Goal: Task Accomplishment & Management: Manage account settings

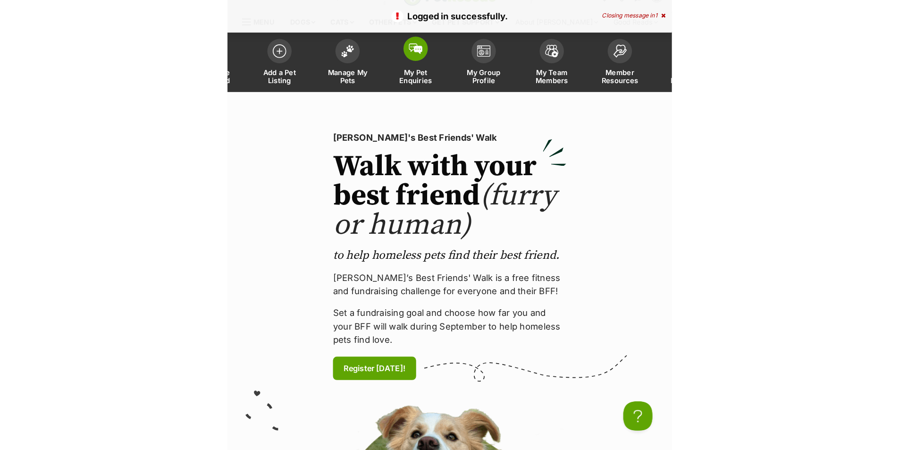
scroll to position [14, 0]
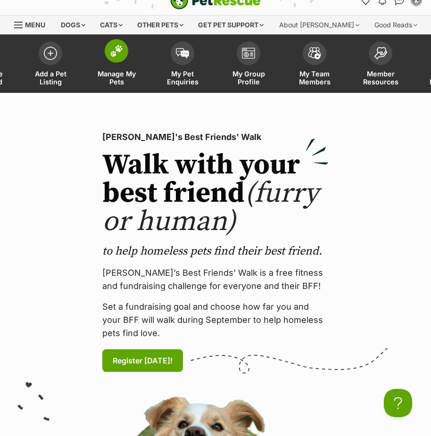
click at [119, 63] on link "Manage My Pets" at bounding box center [116, 65] width 66 height 56
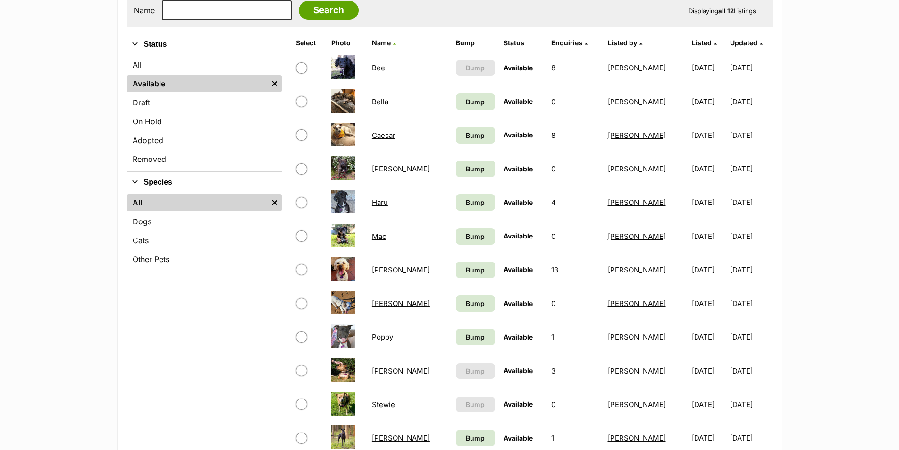
click at [379, 369] on link "[PERSON_NAME]" at bounding box center [401, 370] width 58 height 9
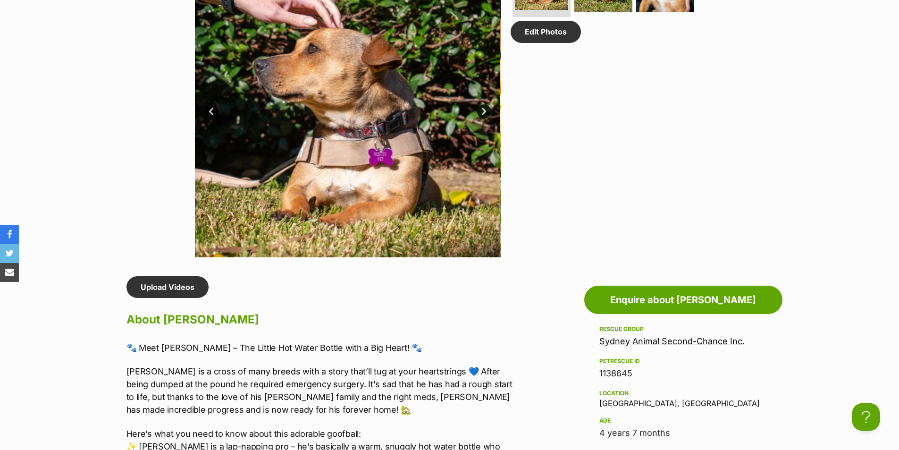
scroll to position [708, 0]
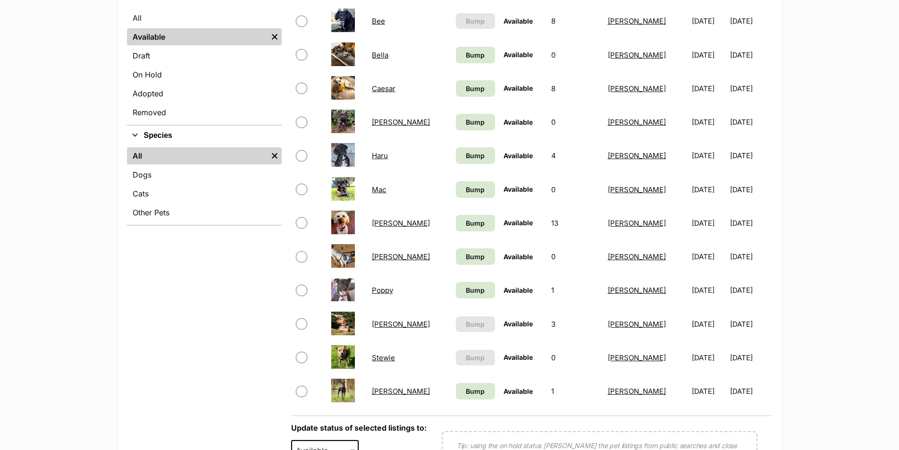
scroll to position [330, 0]
click at [458, 48] on link "Bump" at bounding box center [475, 54] width 39 height 17
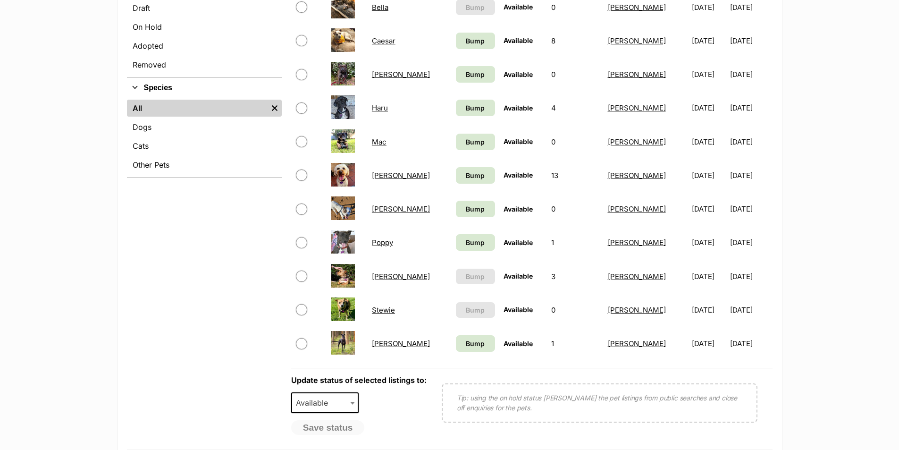
scroll to position [330, 0]
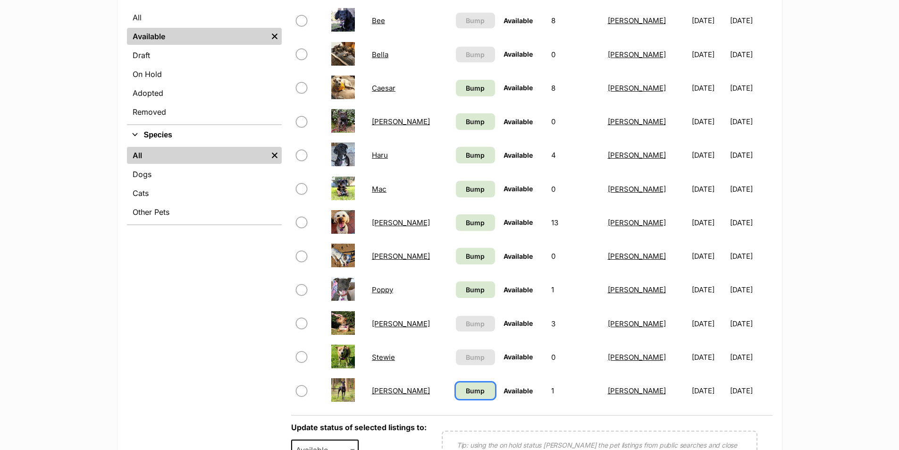
click at [466, 389] on span "Bump" at bounding box center [475, 390] width 19 height 10
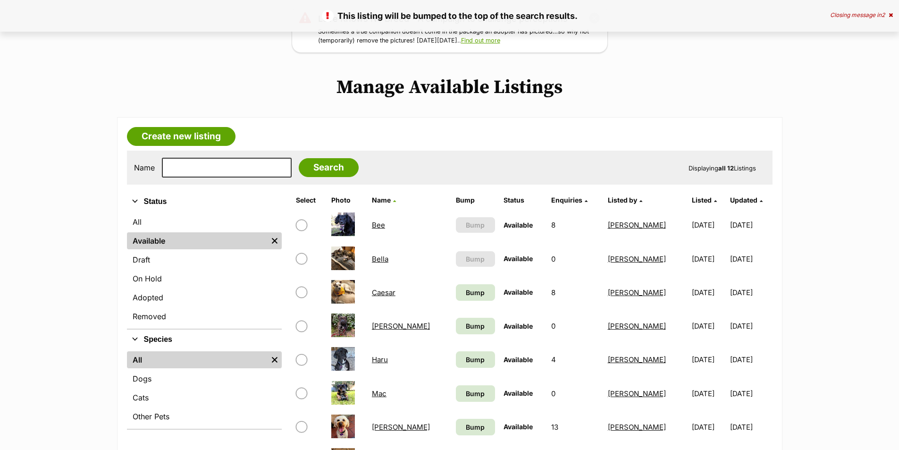
scroll to position [142, 0]
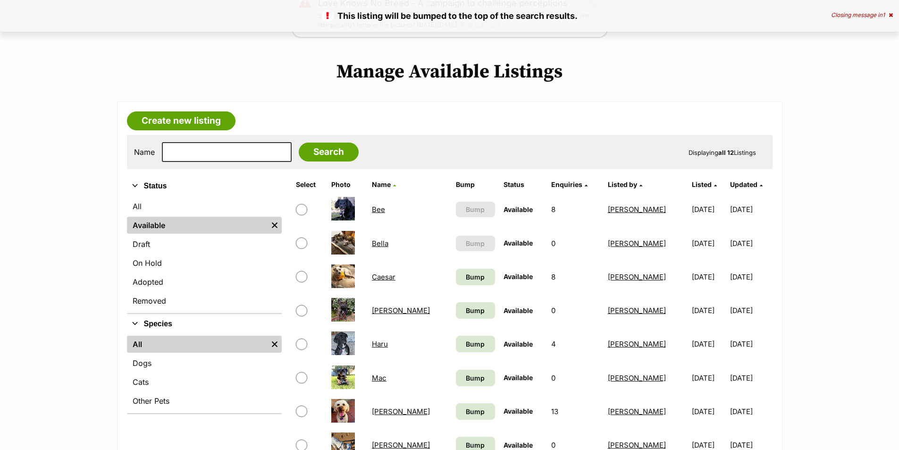
click at [301, 277] on input "checkbox" at bounding box center [301, 276] width 11 height 11
checkbox input "true"
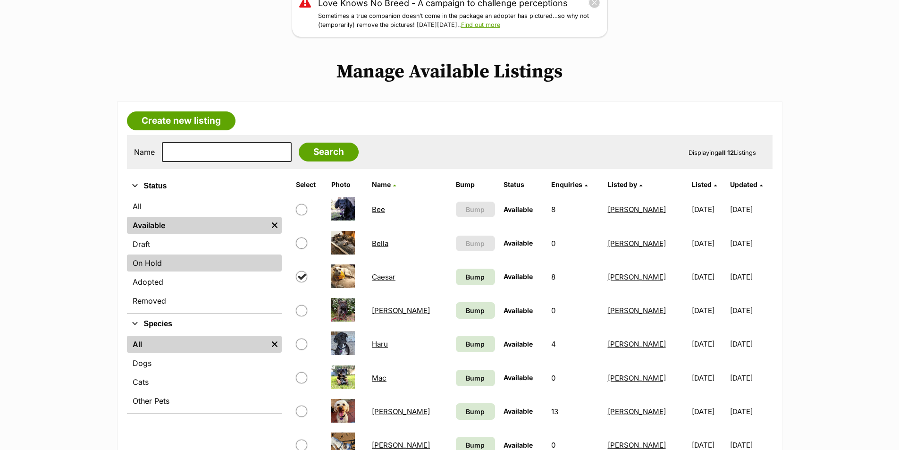
click at [173, 264] on link "On Hold" at bounding box center [204, 262] width 155 height 17
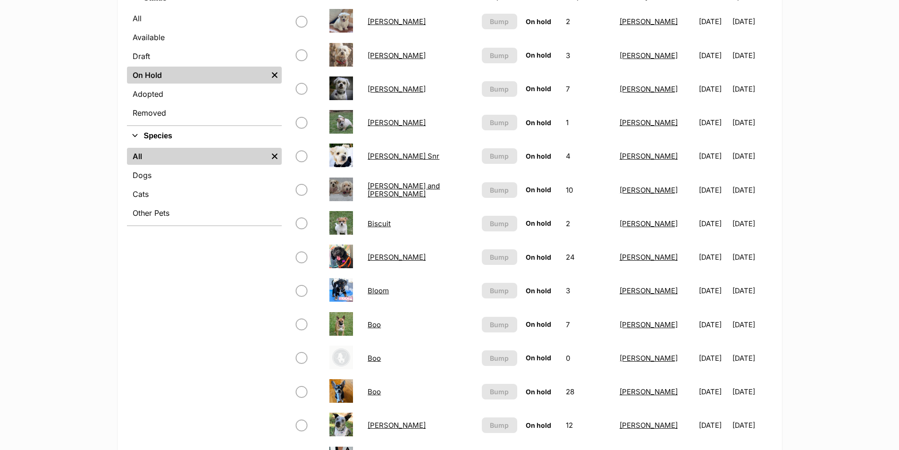
scroll to position [330, 0]
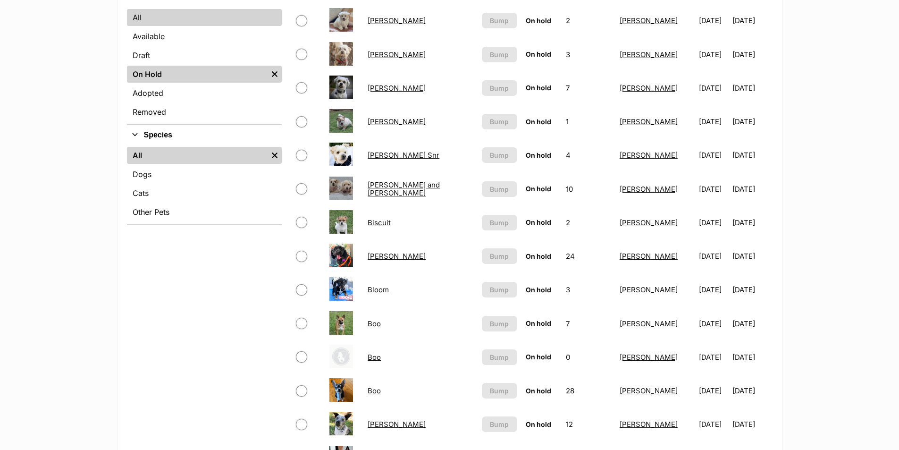
click at [141, 13] on link "All" at bounding box center [204, 17] width 155 height 17
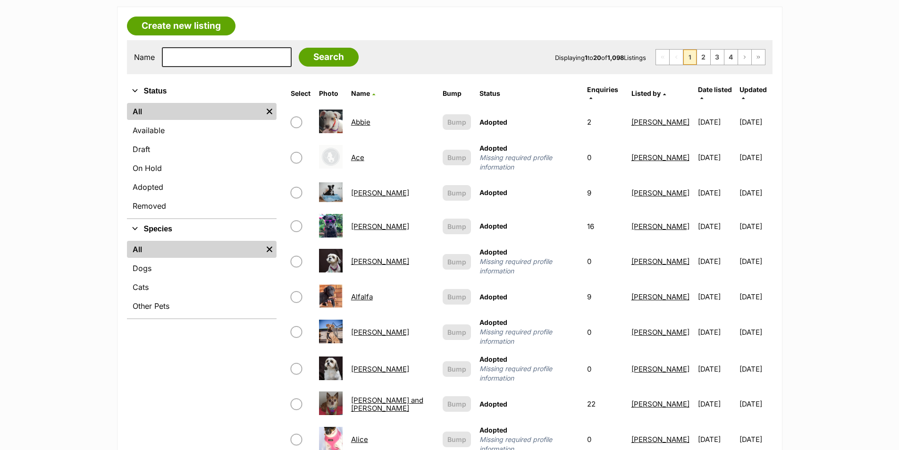
scroll to position [283, 0]
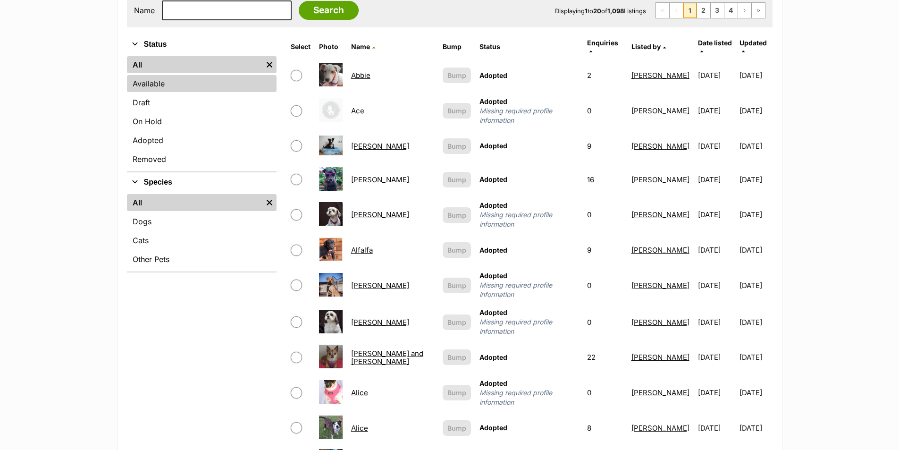
click at [157, 79] on link "Available" at bounding box center [202, 83] width 150 height 17
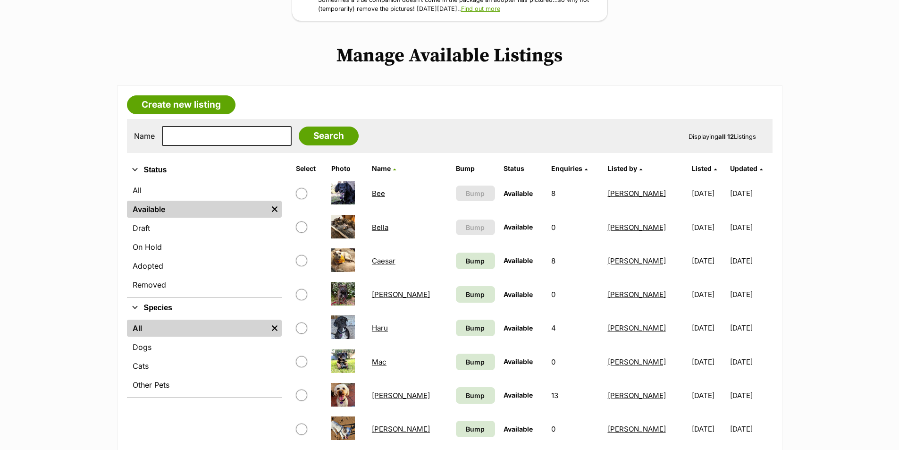
scroll to position [283, 0]
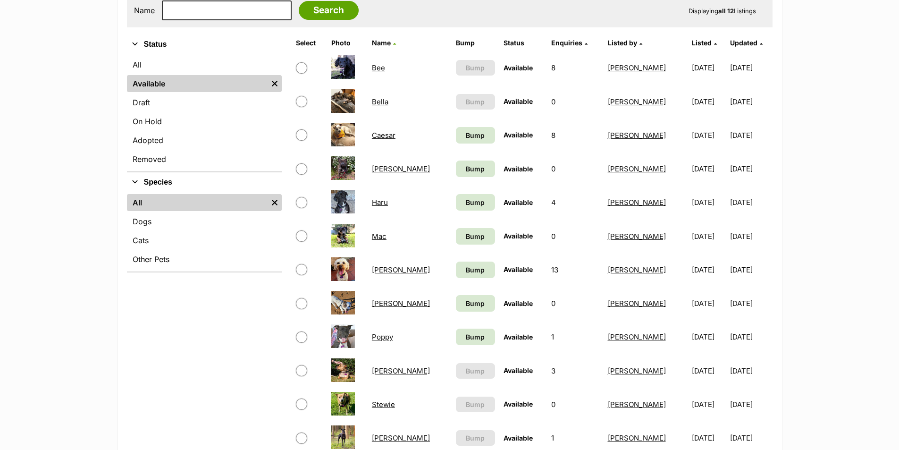
click at [301, 135] on input "checkbox" at bounding box center [301, 134] width 11 height 11
checkbox input "true"
click at [175, 127] on link "On Hold" at bounding box center [204, 121] width 155 height 17
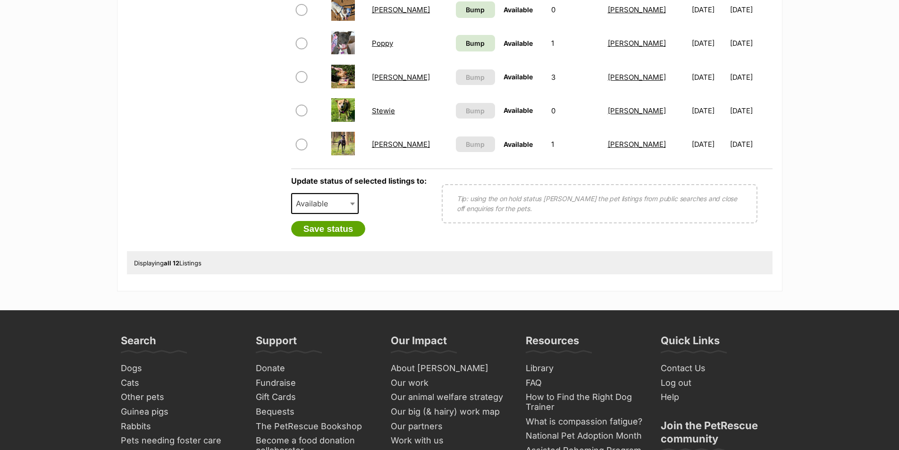
scroll to position [608, 0]
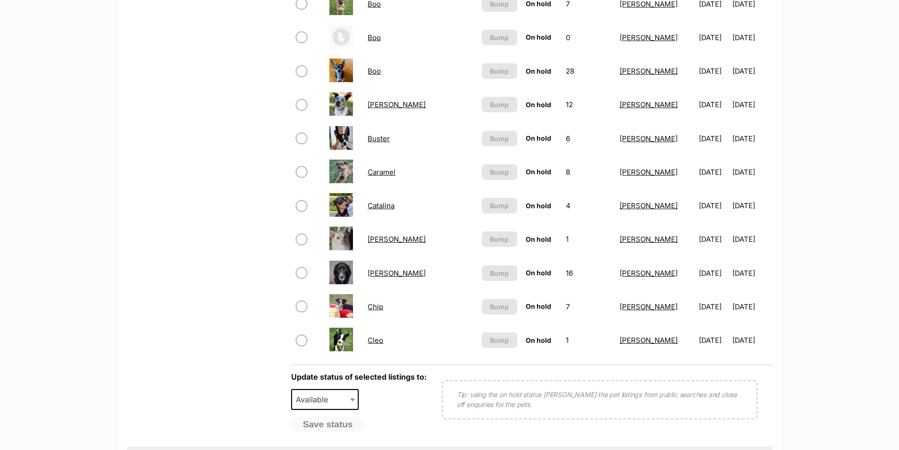
scroll to position [660, 0]
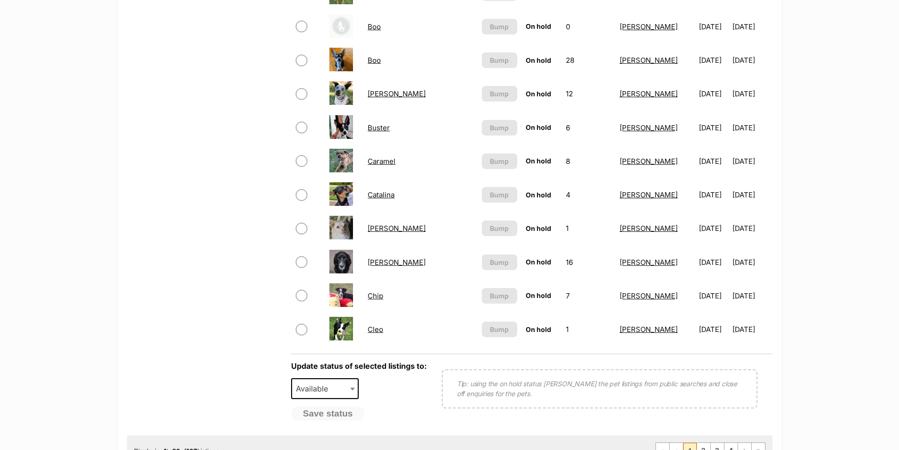
click at [352, 386] on span at bounding box center [353, 388] width 9 height 21
select select "on_hold"
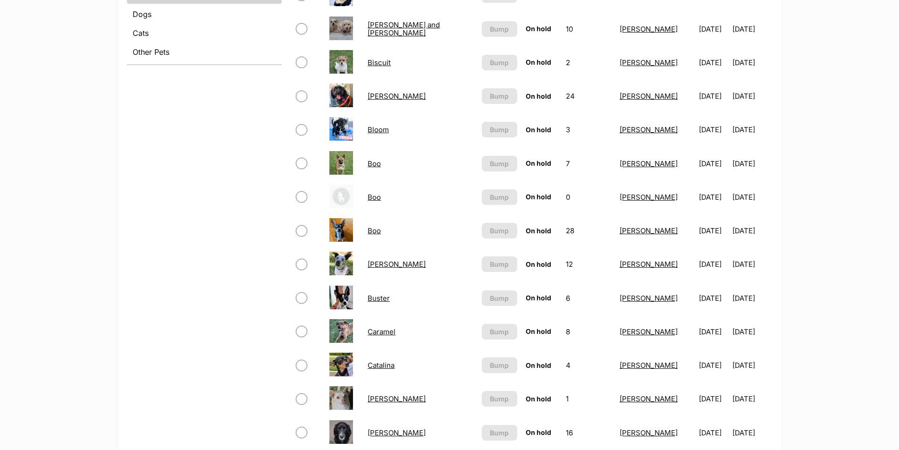
scroll to position [0, 0]
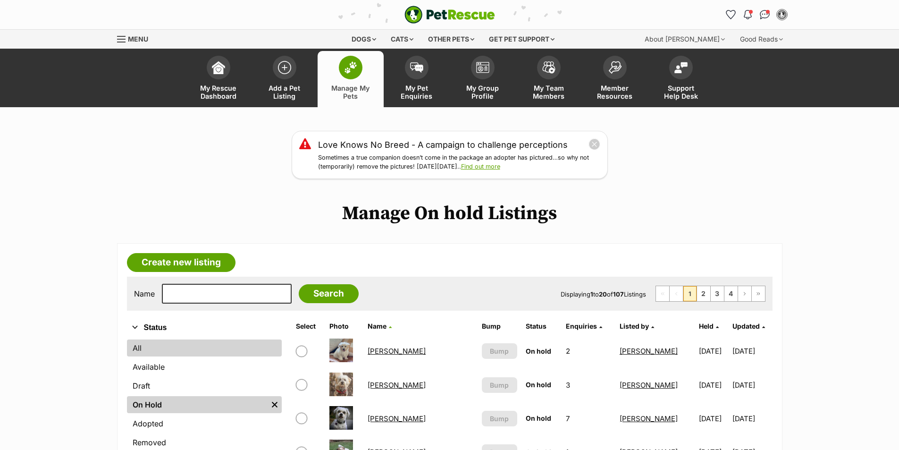
click at [151, 351] on link "All" at bounding box center [204, 347] width 155 height 17
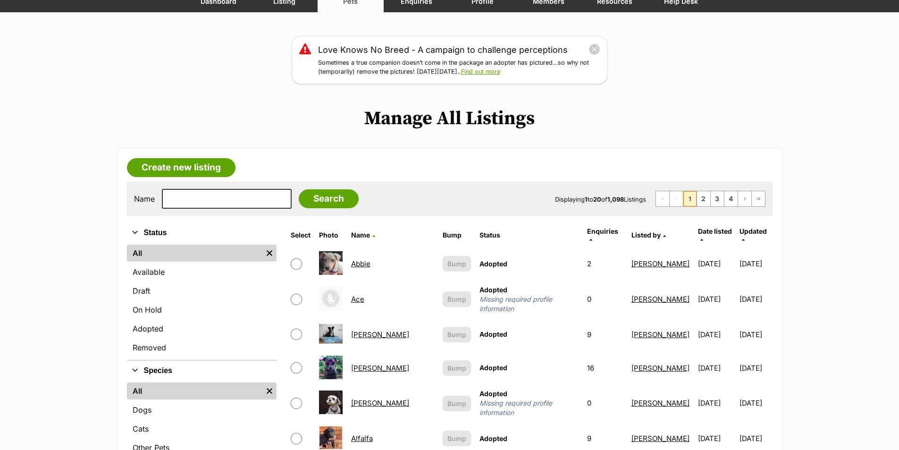
scroll to position [142, 0]
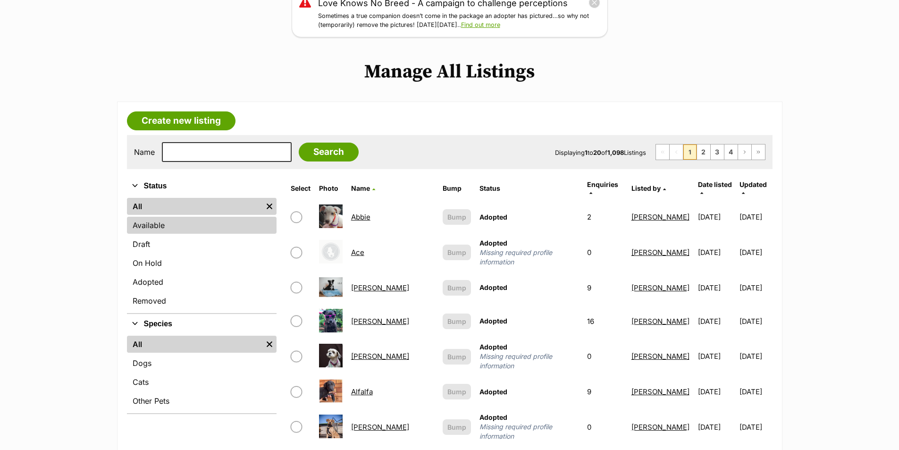
click at [171, 227] on link "Available" at bounding box center [202, 225] width 150 height 17
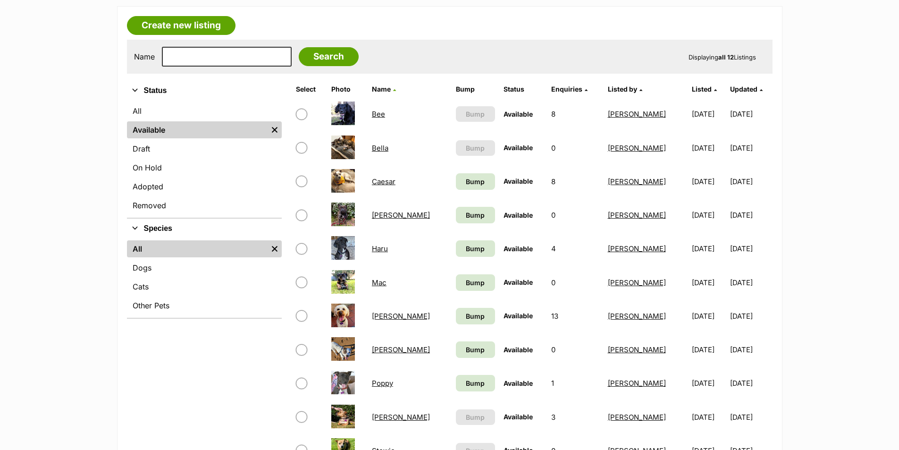
scroll to position [283, 0]
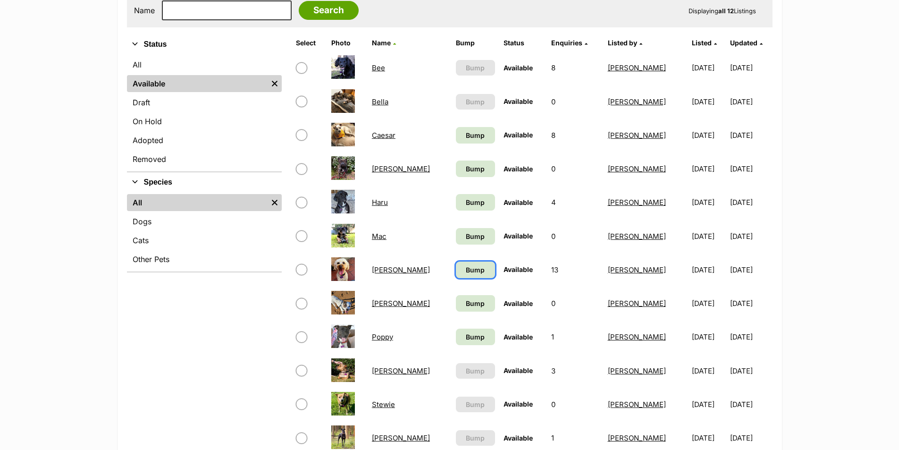
click at [466, 272] on span "Bump" at bounding box center [475, 270] width 19 height 10
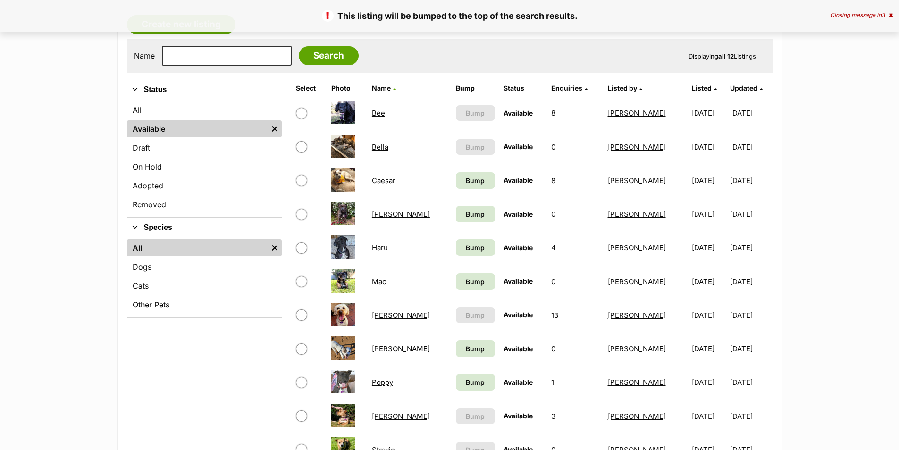
scroll to position [283, 0]
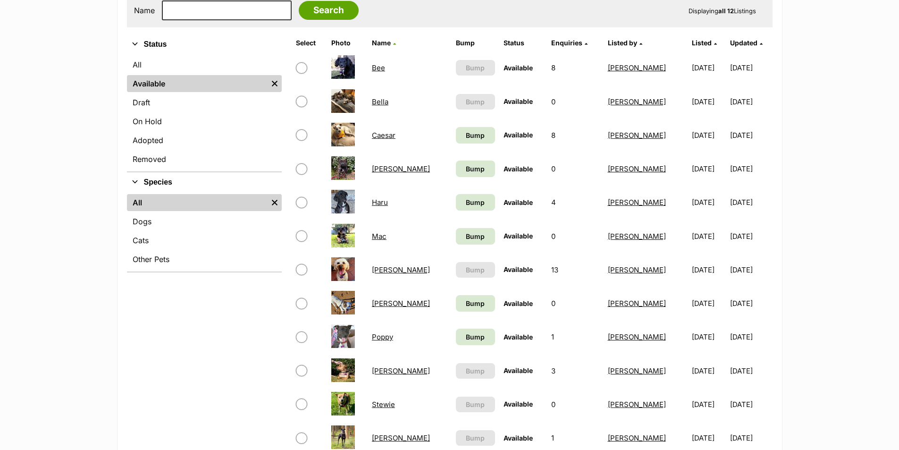
click at [170, 83] on link "Available" at bounding box center [197, 83] width 141 height 17
click at [466, 239] on span "Bump" at bounding box center [475, 236] width 19 height 10
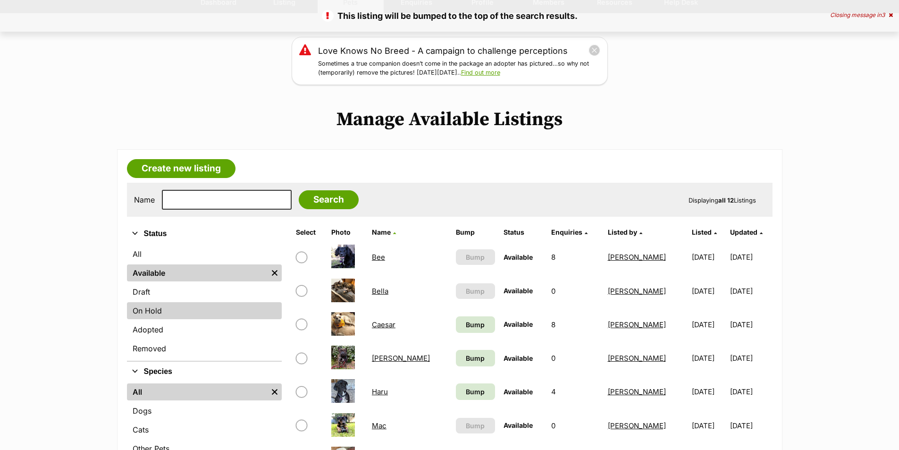
scroll to position [94, 0]
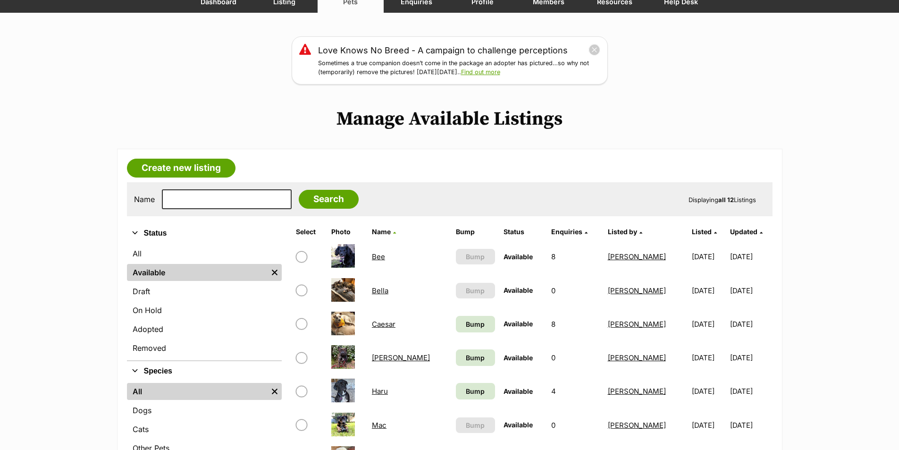
click at [181, 270] on link "Available" at bounding box center [197, 272] width 141 height 17
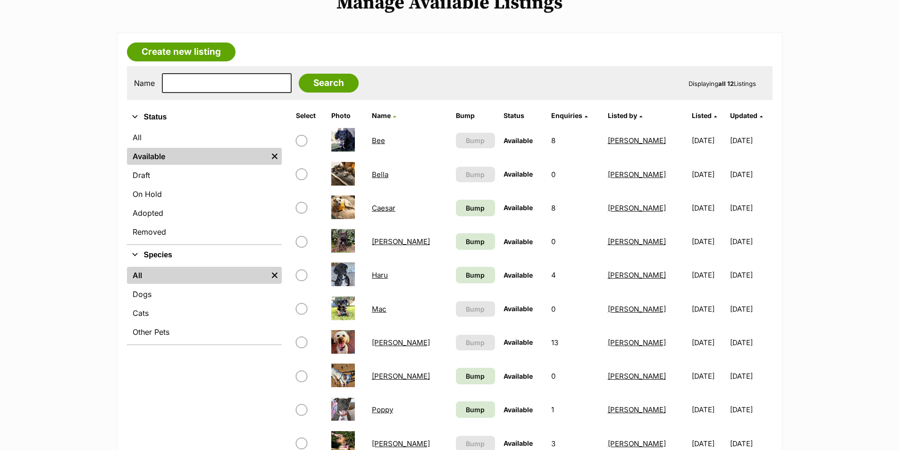
scroll to position [362, 0]
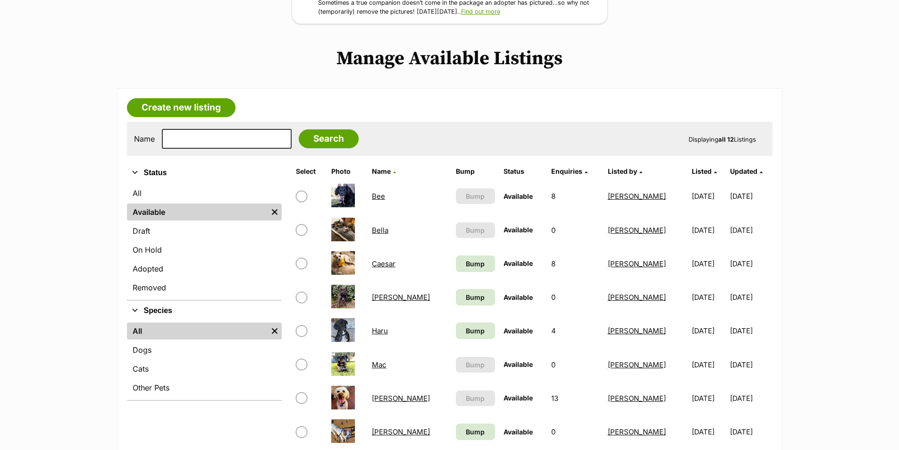
scroll to position [189, 0]
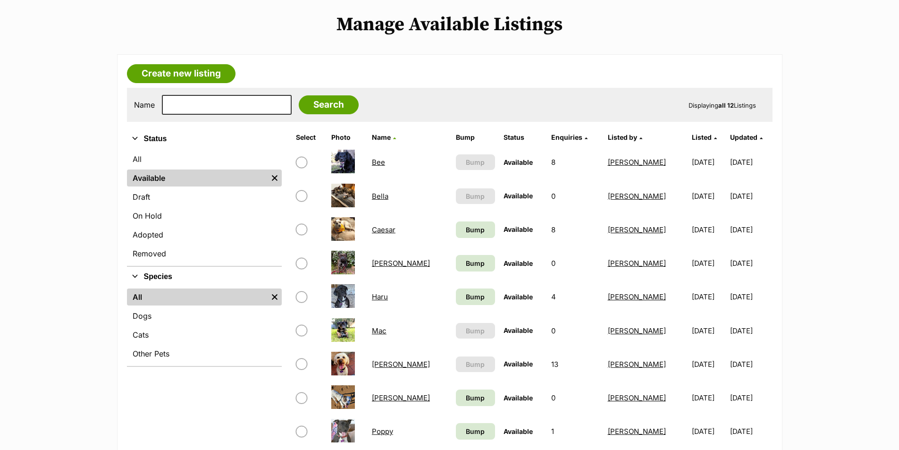
click at [383, 229] on link "Caesar" at bounding box center [384, 229] width 24 height 9
click at [301, 229] on input "checkbox" at bounding box center [301, 229] width 11 height 11
checkbox input "true"
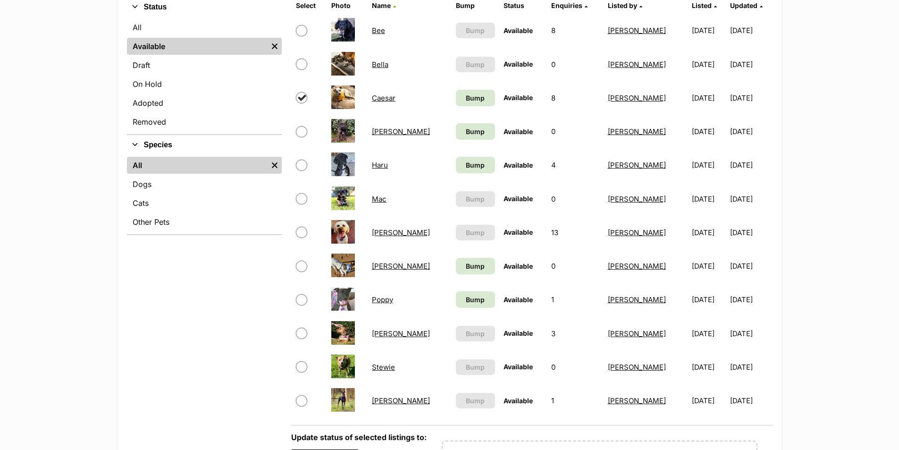
scroll to position [377, 0]
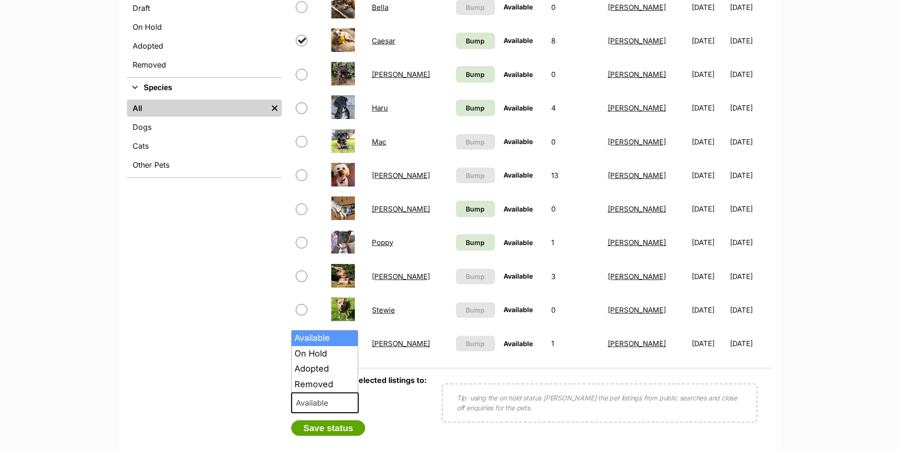
click at [350, 403] on b at bounding box center [352, 402] width 5 height 3
select select "on_hold"
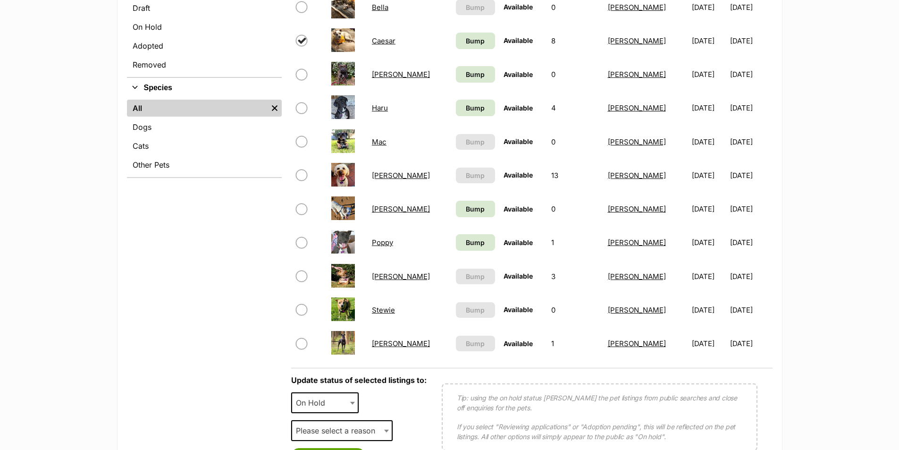
click at [359, 428] on span "Please select a reason" at bounding box center [338, 430] width 92 height 13
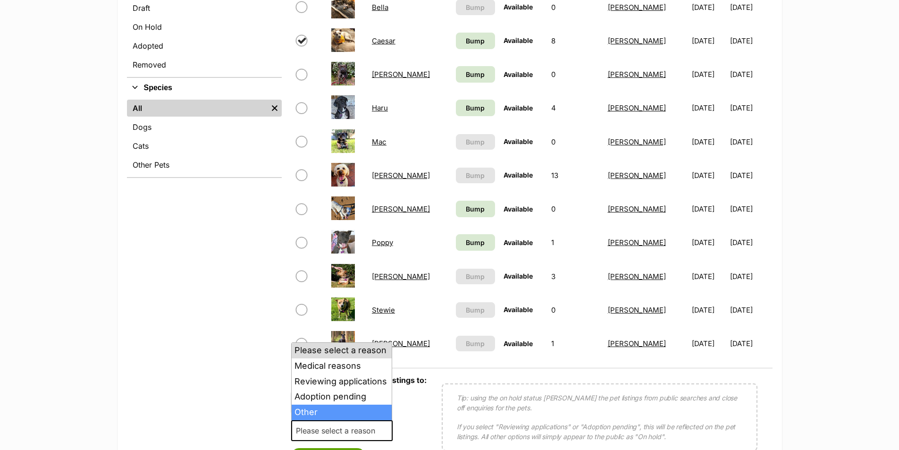
select select "other"
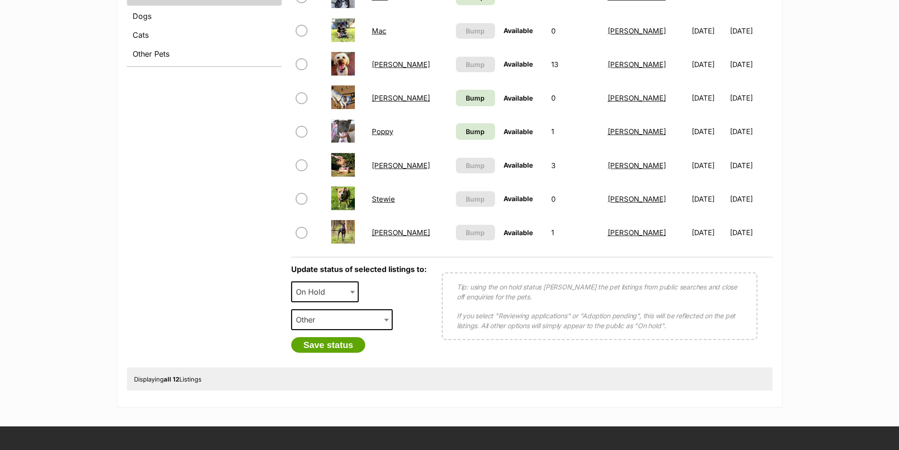
scroll to position [519, 0]
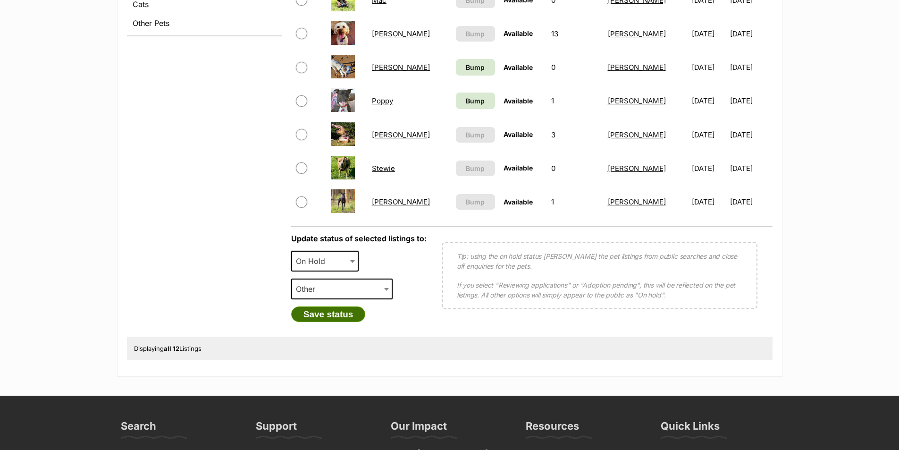
click at [326, 316] on button "Save status" at bounding box center [328, 314] width 75 height 16
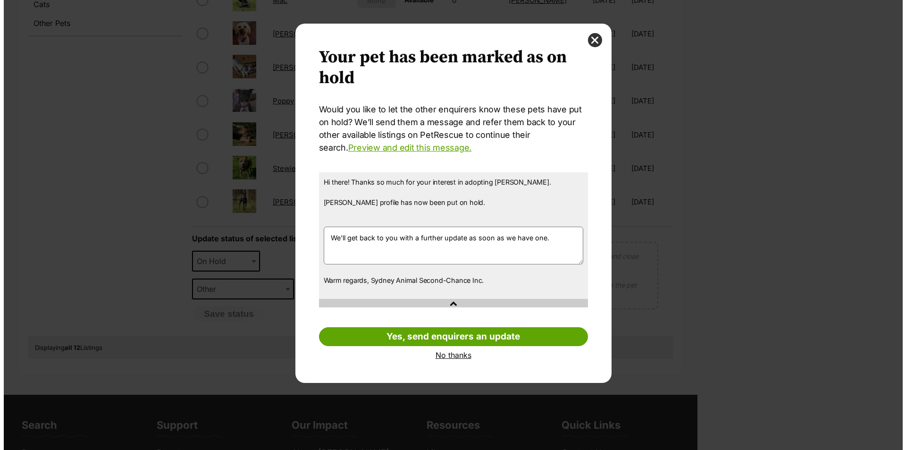
scroll to position [0, 0]
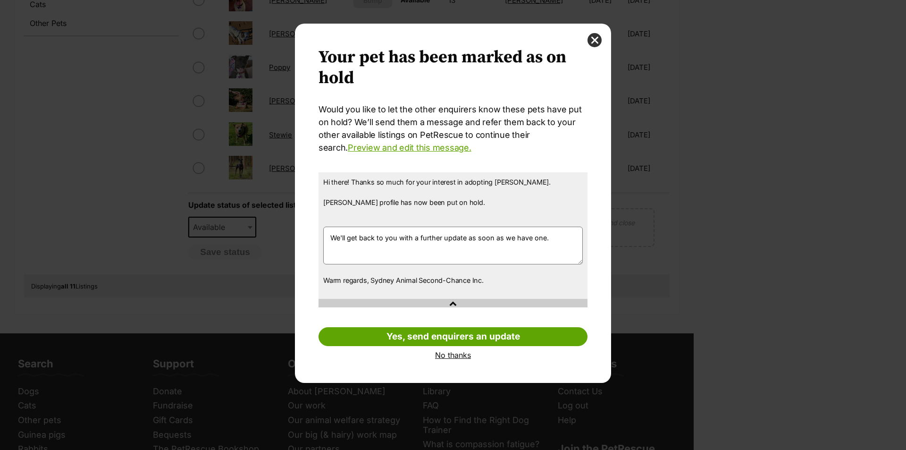
click at [445, 355] on link "No thanks" at bounding box center [452, 354] width 269 height 8
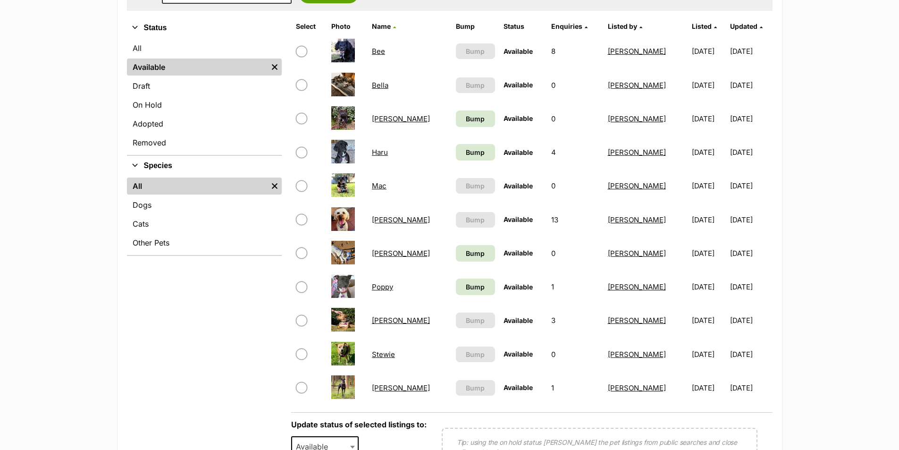
scroll to position [330, 0]
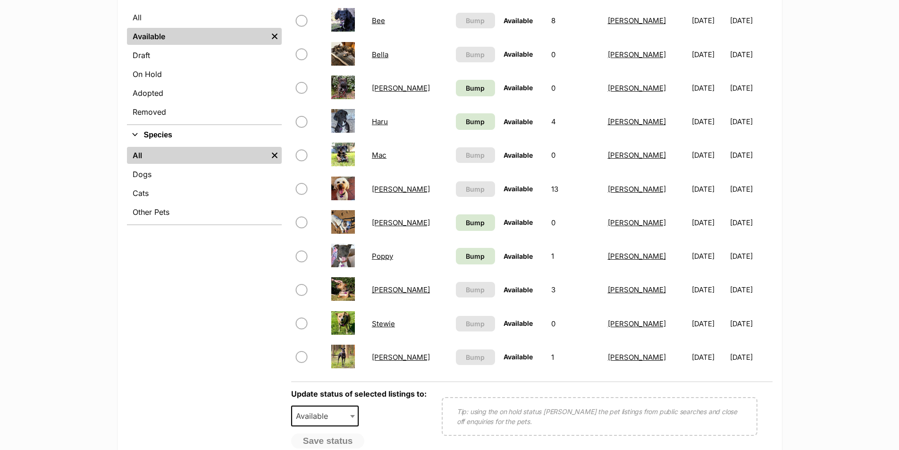
drag, startPoint x: 898, startPoint y: 172, endPoint x: 899, endPoint y: 133, distance: 38.7
click at [898, 133] on html "Skip to main content Log in to favourite this pet Log in Or sign up Search PetR…" at bounding box center [449, 337] width 899 height 1334
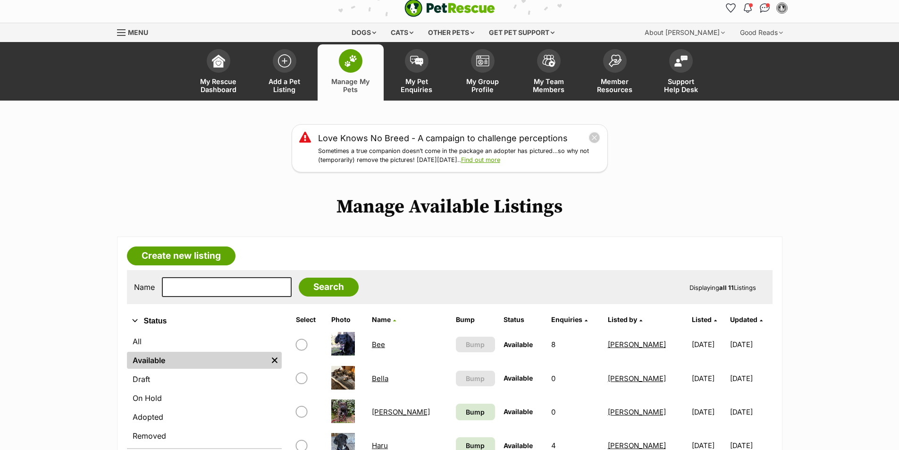
scroll to position [0, 0]
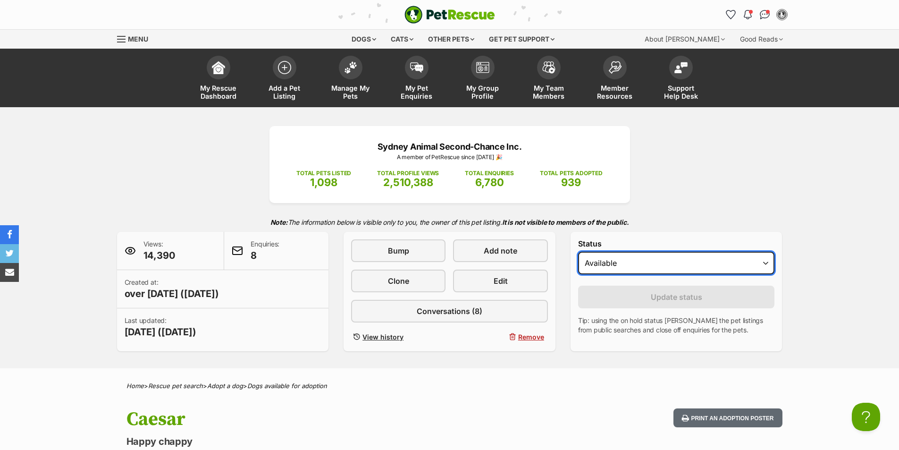
click at [766, 262] on select "Draft - not available as listing has enquires Available On hold Adopted" at bounding box center [676, 262] width 197 height 23
select select "on_hold"
click at [578, 251] on select "Draft - not available as listing has enquires Available On hold Adopted" at bounding box center [676, 262] width 197 height 23
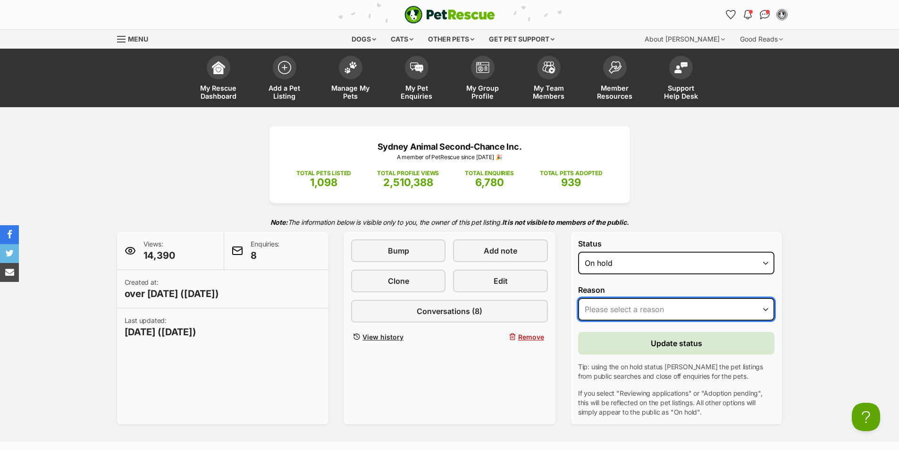
click at [700, 311] on select "Please select a reason Medical reasons Reviewing applications Adoption pending …" at bounding box center [676, 309] width 197 height 23
click at [596, 391] on p "If you select "Reviewing applications" or "Adoption pending", this will be refl…" at bounding box center [676, 402] width 197 height 28
click at [650, 313] on select "Please select a reason Medical reasons Reviewing applications Adoption pending …" at bounding box center [676, 309] width 197 height 23
select select "other"
click at [578, 298] on select "Please select a reason Medical reasons Reviewing applications Adoption pending …" at bounding box center [676, 309] width 197 height 23
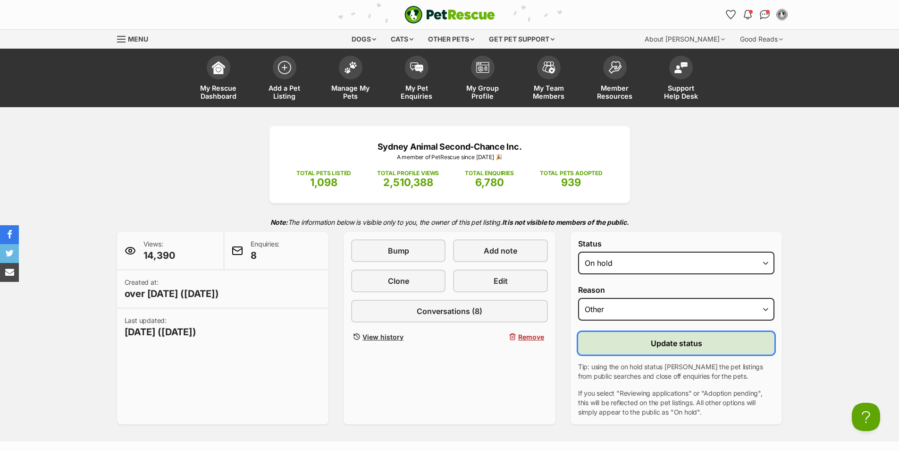
click at [685, 343] on span "Update status" at bounding box center [675, 342] width 51 height 11
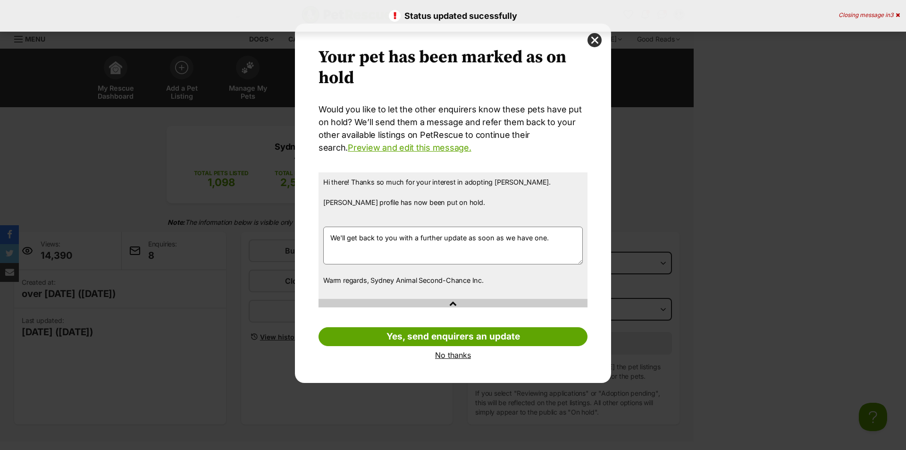
click at [451, 355] on link "No thanks" at bounding box center [452, 354] width 269 height 8
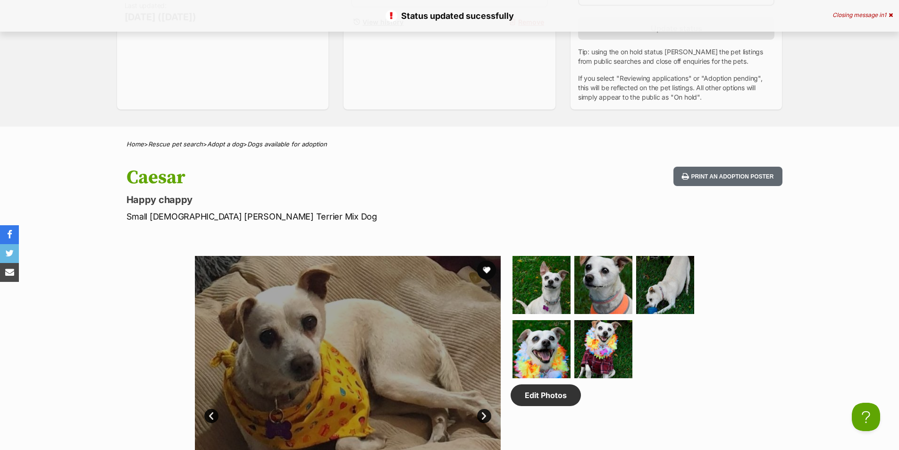
scroll to position [330, 0]
